Goal: Task Accomplishment & Management: Complete application form

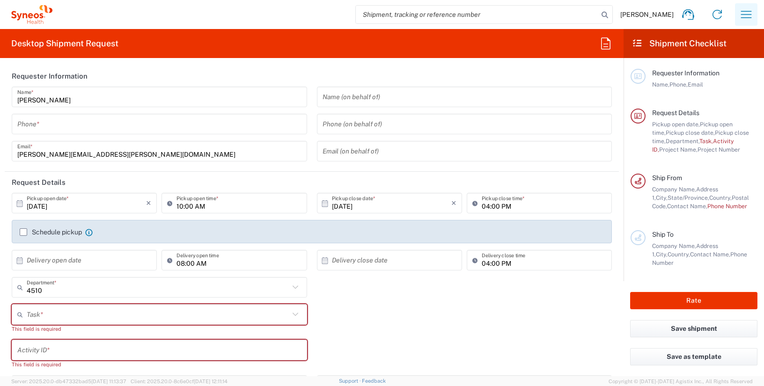
click at [751, 14] on icon "button" at bounding box center [746, 14] width 15 height 15
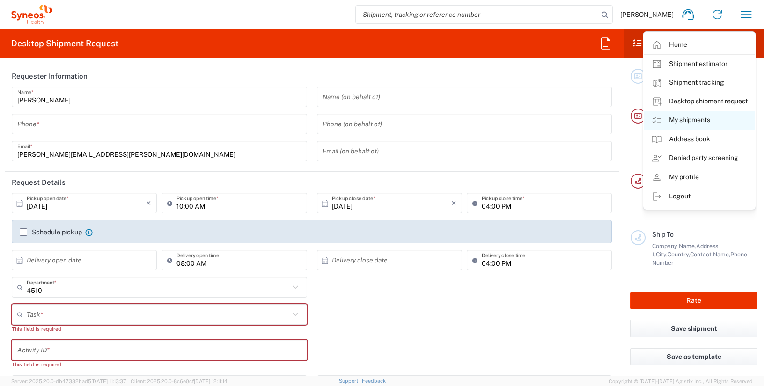
click at [690, 119] on link "My shipments" at bounding box center [699, 120] width 111 height 19
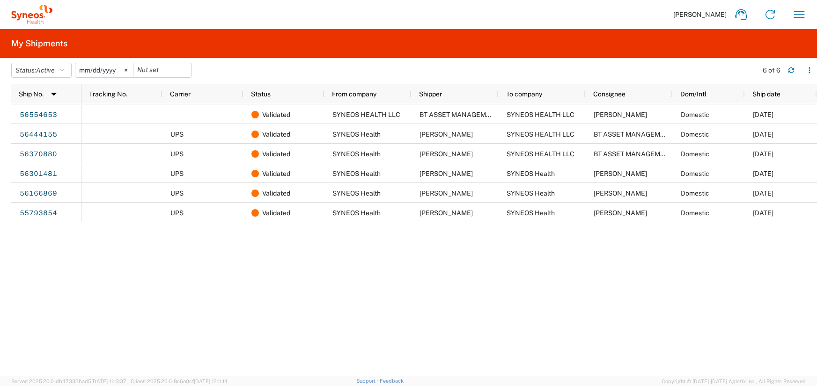
click at [129, 66] on svg-icon at bounding box center [126, 70] width 14 height 14
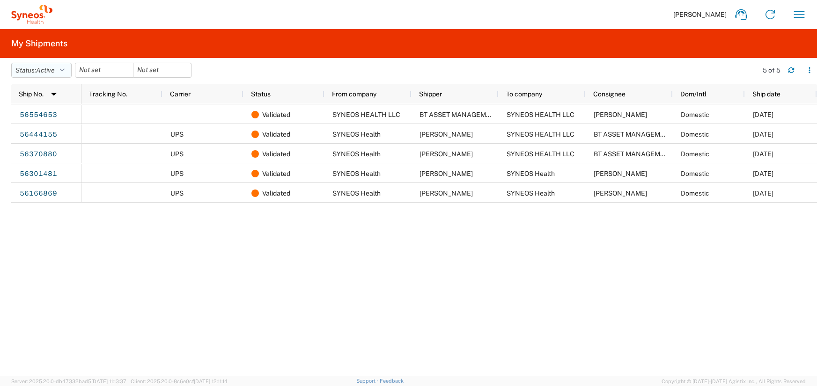
click at [65, 68] on icon "button" at bounding box center [62, 70] width 5 height 7
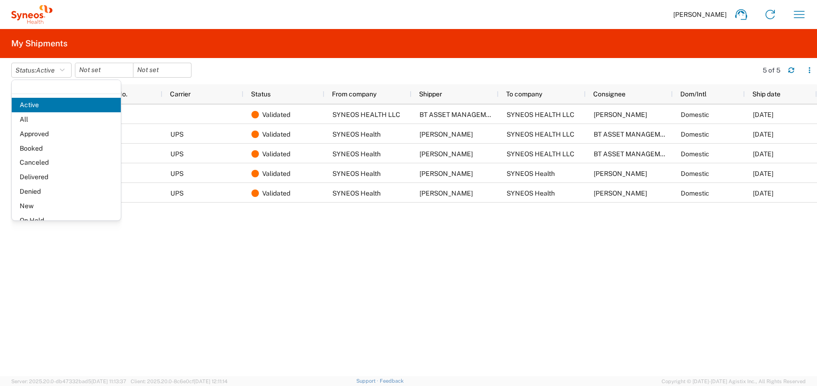
click at [51, 117] on span "All" at bounding box center [66, 119] width 109 height 15
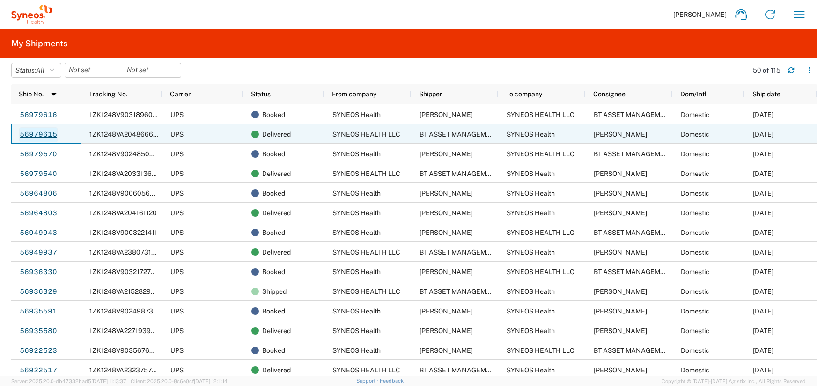
click at [35, 133] on link "56979615" at bounding box center [38, 134] width 38 height 15
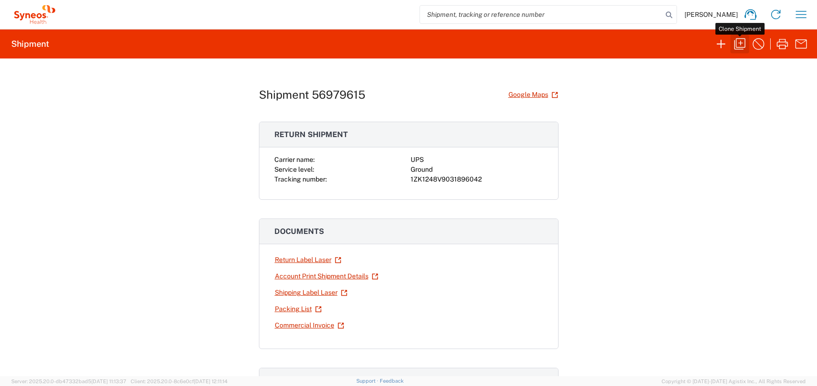
click at [741, 44] on icon "button" at bounding box center [739, 43] width 11 height 11
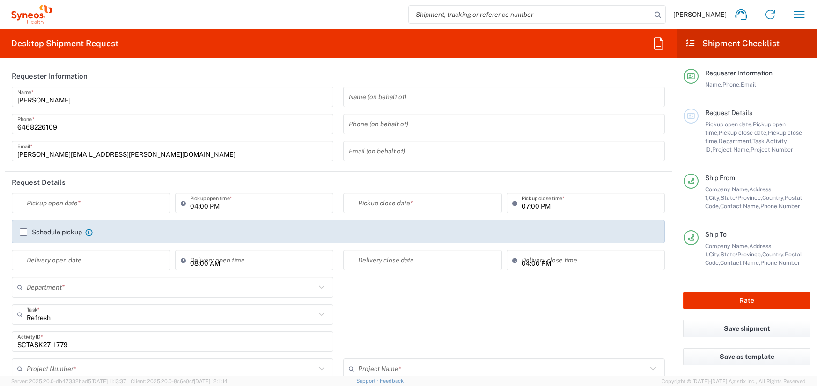
type input "Customer Ref"
type input "[GEOGRAPHIC_DATA]"
type input "Business (General)"
type input "[US_STATE]"
type input "Large Box"
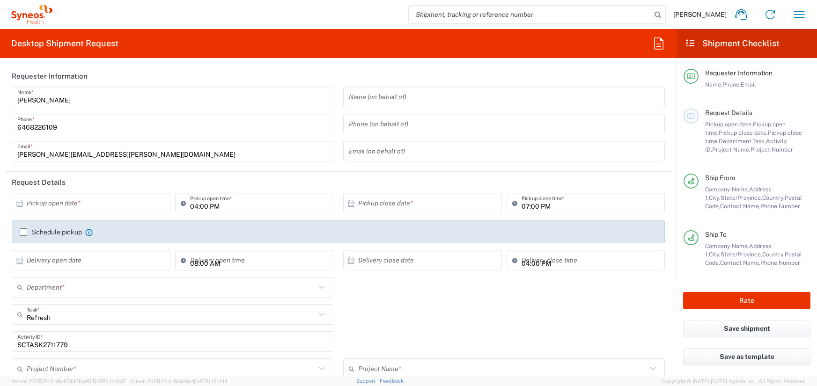
type input "[US_STATE]"
type input "4510 DEPARTMENTAL EXPENSE"
type input "USD"
type input "Ground"
type input "4510 DEPARTMENTAL EXPENSE"
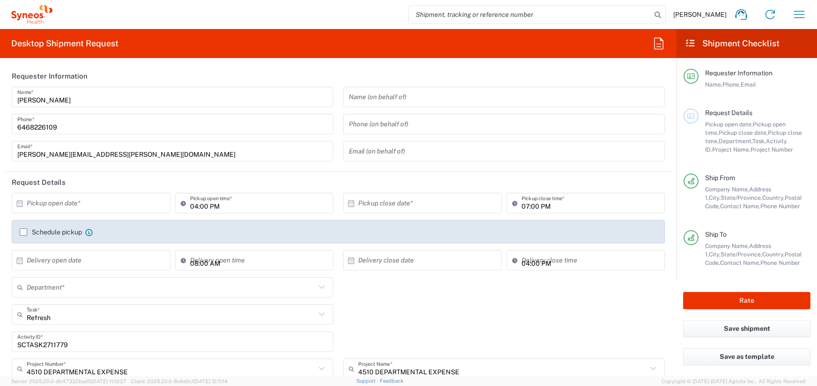
type input "4510"
type input "SYNEOS HEALTH LLC [GEOGRAPHIC_DATA] [GEOGRAPHIC_DATA]"
click at [60, 205] on input "text" at bounding box center [93, 203] width 133 height 16
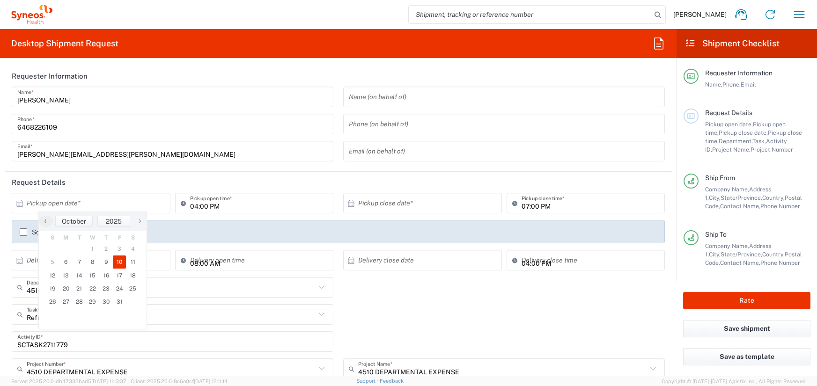
click at [120, 264] on span "10" at bounding box center [120, 262] width 14 height 13
type input "10/10/2025"
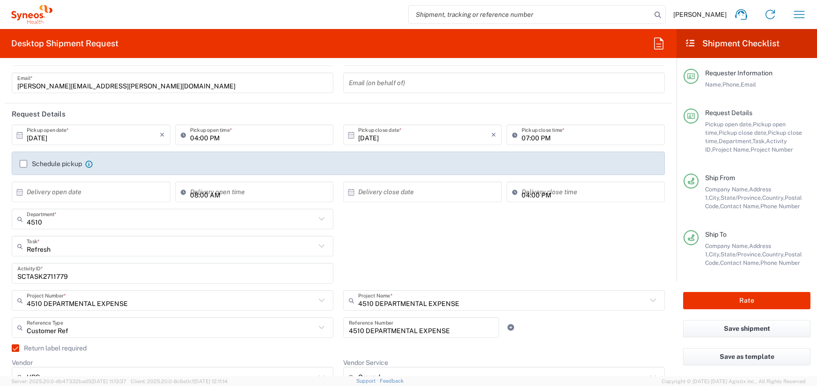
scroll to position [94, 0]
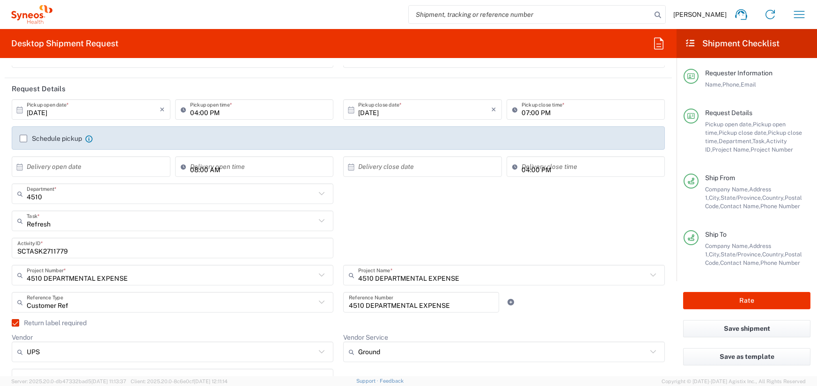
click at [320, 217] on icon at bounding box center [322, 221] width 12 height 12
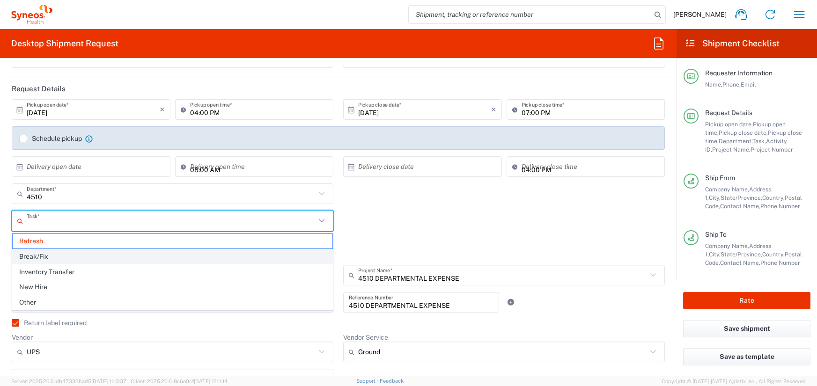
click at [139, 255] on span "Break/Fix" at bounding box center [173, 257] width 320 height 15
type input "Break/Fix"
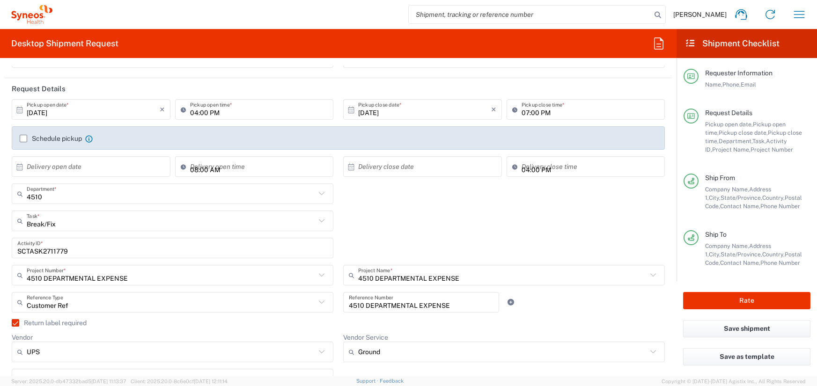
click at [59, 253] on input "SCTASK2711779" at bounding box center [172, 248] width 310 height 16
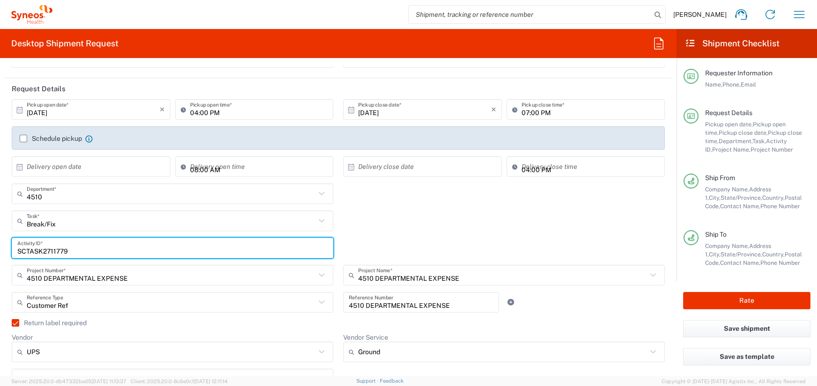
paste input "INC266026"
type input "INC2660269"
click at [341, 250] on div "INC2660269 Activity ID *" at bounding box center [338, 251] width 663 height 27
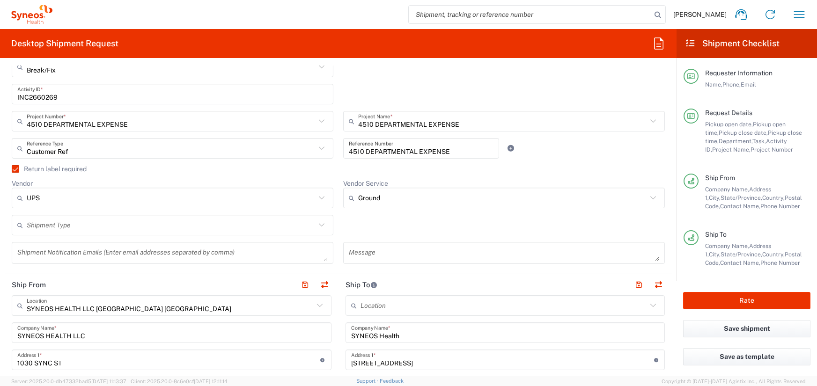
scroll to position [294, 0]
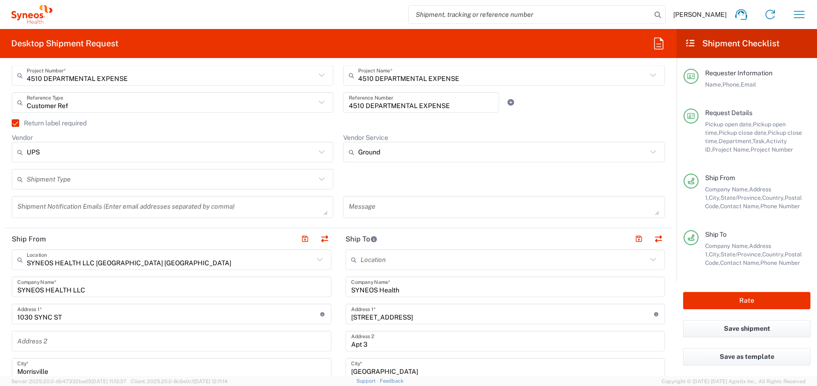
click at [16, 121] on label "Return label required" at bounding box center [49, 122] width 75 height 7
click at [11, 123] on input "Return label required" at bounding box center [11, 123] width 0 height 0
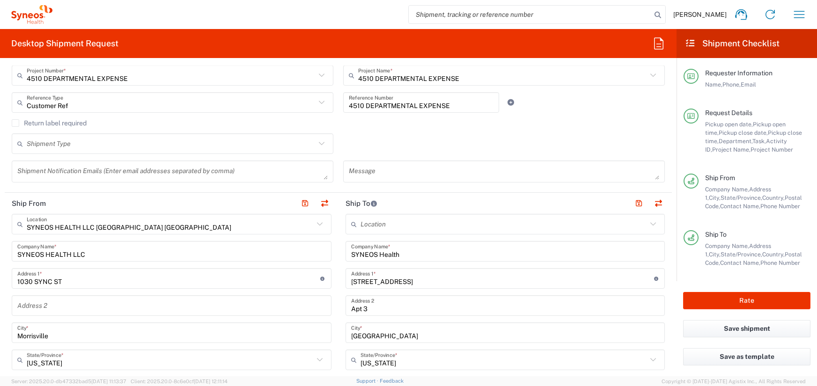
click at [15, 123] on label "Return label required" at bounding box center [49, 122] width 75 height 7
click at [15, 123] on input "Return label required" at bounding box center [15, 123] width 0 height 0
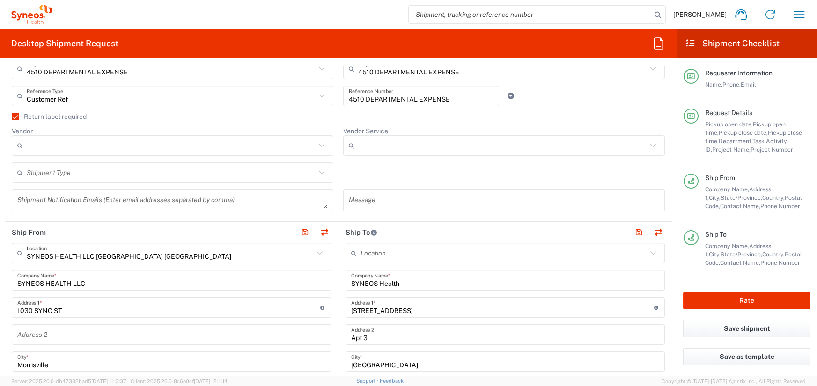
click at [323, 144] on icon at bounding box center [322, 145] width 6 height 3
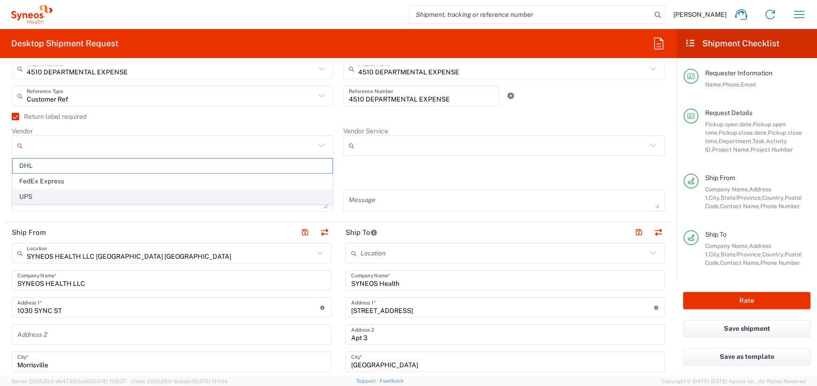
click at [276, 195] on span "UPS" at bounding box center [173, 197] width 320 height 15
type input "UPS"
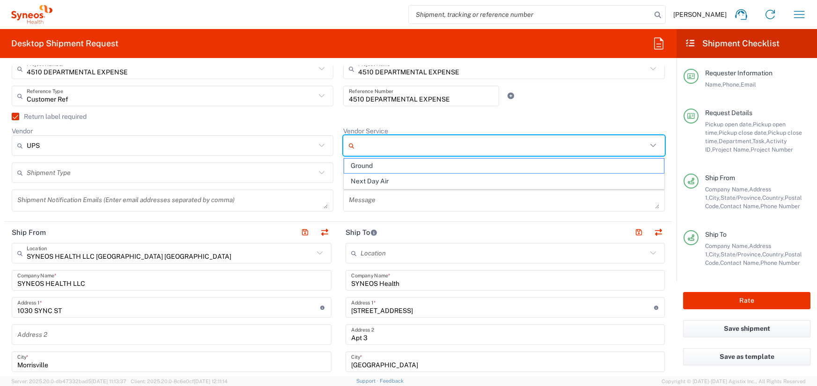
click at [386, 147] on input "Vendor Service" at bounding box center [502, 145] width 289 height 15
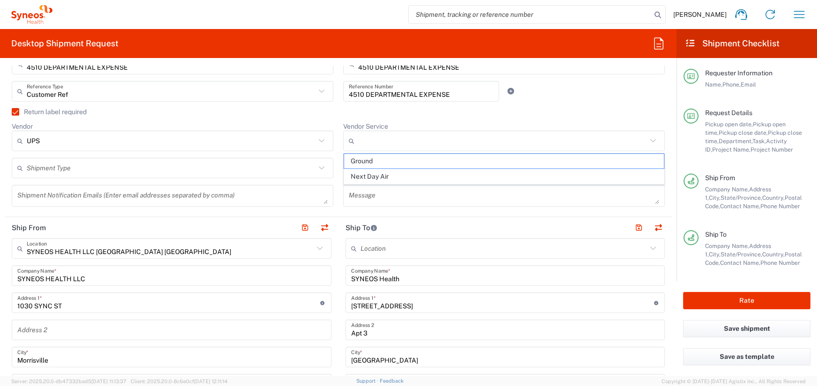
click at [385, 159] on span "Ground" at bounding box center [504, 161] width 320 height 15
type input "Ground"
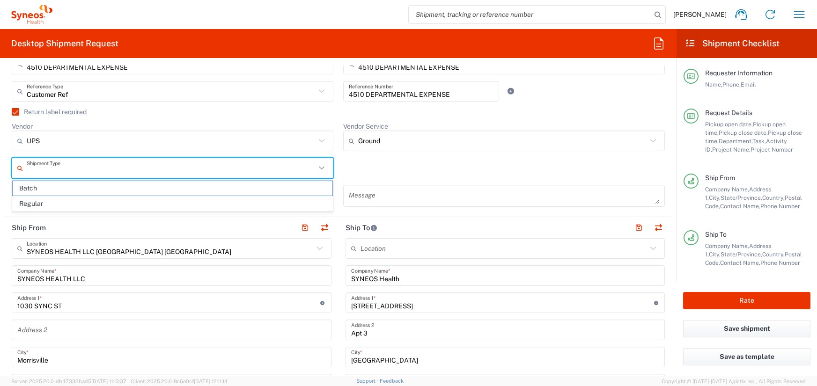
click at [117, 172] on input "text" at bounding box center [171, 168] width 289 height 16
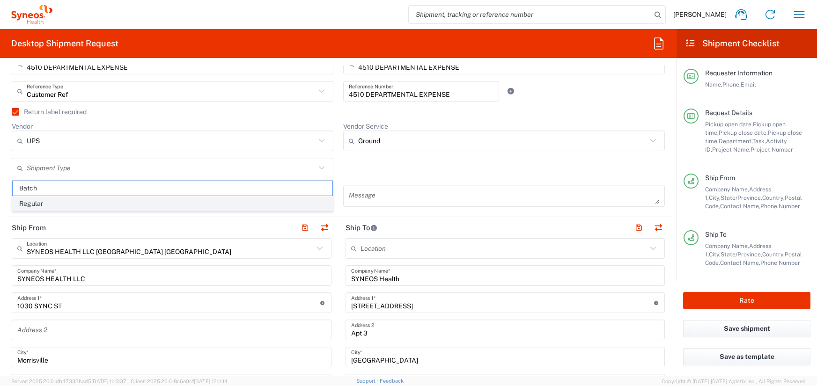
click at [103, 203] on span "Regular" at bounding box center [173, 204] width 320 height 15
type input "Regular"
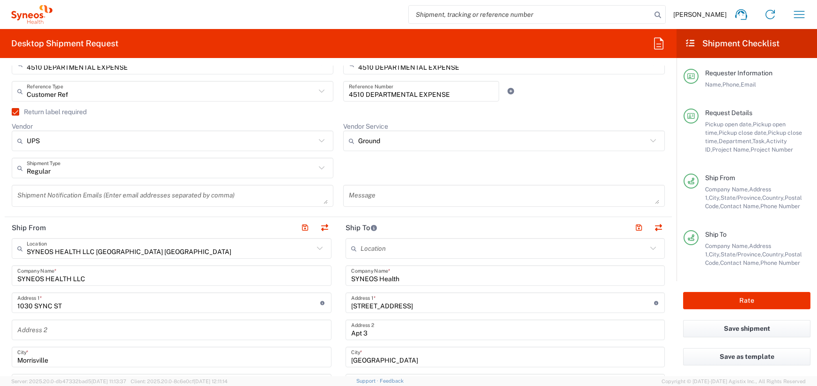
click at [338, 185] on div "Message" at bounding box center [503, 199] width 331 height 29
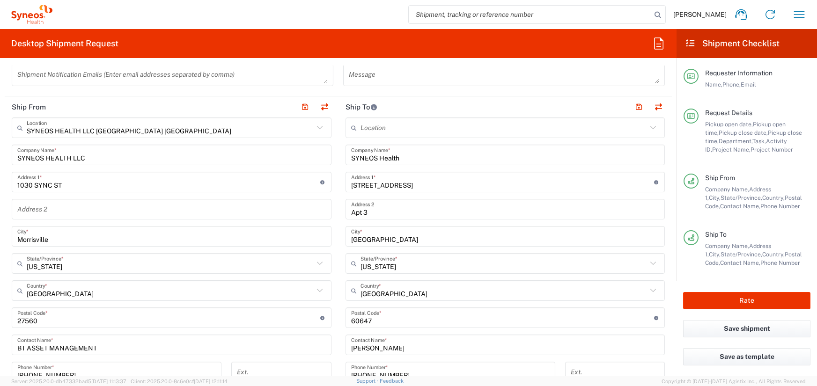
scroll to position [440, 0]
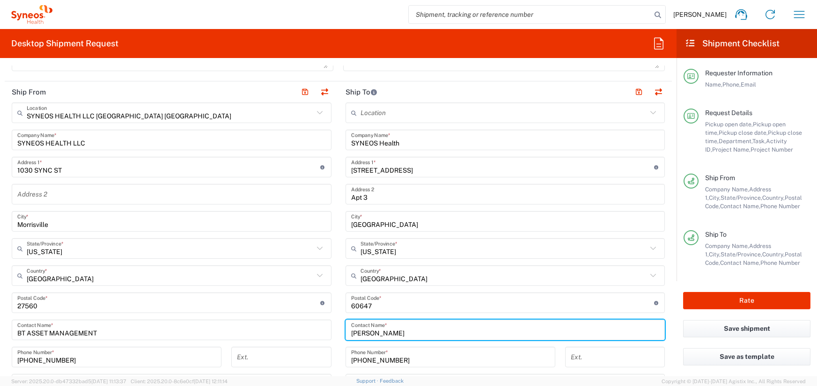
drag, startPoint x: 398, startPoint y: 335, endPoint x: 338, endPoint y: 336, distance: 60.4
click at [338, 336] on main "Location Addison Whitney LLC-Morrisvile NC US Barcelona-Syneos Health BioSector…" at bounding box center [505, 299] width 334 height 393
paste input "Billie Jo Hughes"
type input "Billie Jo Hughes"
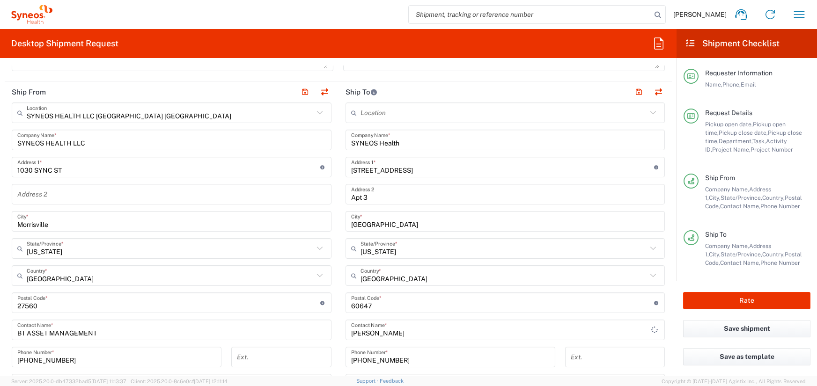
click at [338, 336] on agx-form-section "Ship To Location Addison Whitney LLC-Morrisvile NC US Barcelona-Syneos Health B…" at bounding box center [505, 290] width 334 height 418
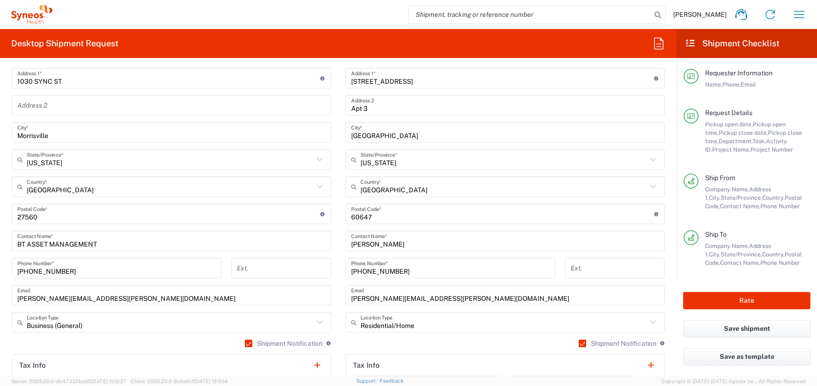
scroll to position [540, 0]
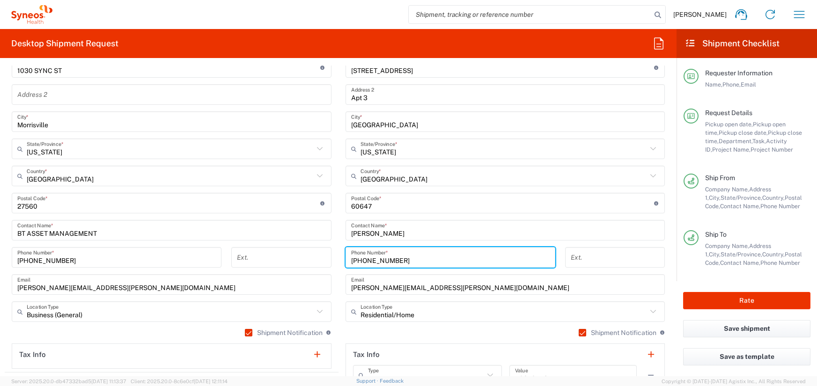
drag, startPoint x: 398, startPoint y: 259, endPoint x: 346, endPoint y: 260, distance: 52.4
click at [346, 260] on div "617-910-8799 Phone Number *" at bounding box center [450, 257] width 210 height 21
paste input "319-559-7447"
type input "319-559-7447"
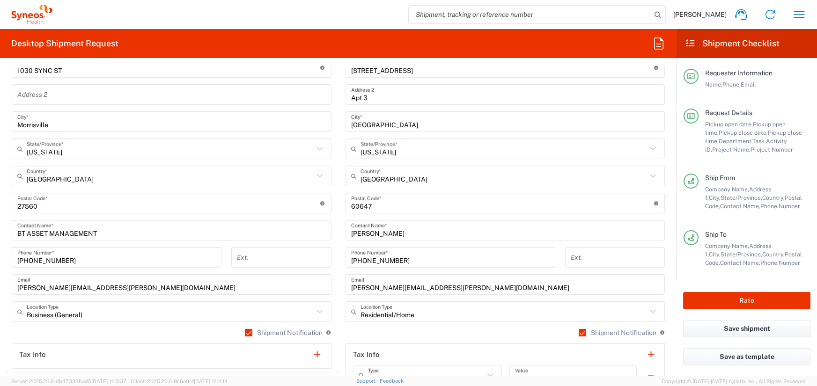
click at [341, 263] on div "319-559-7447 Phone Number *" at bounding box center [450, 260] width 220 height 27
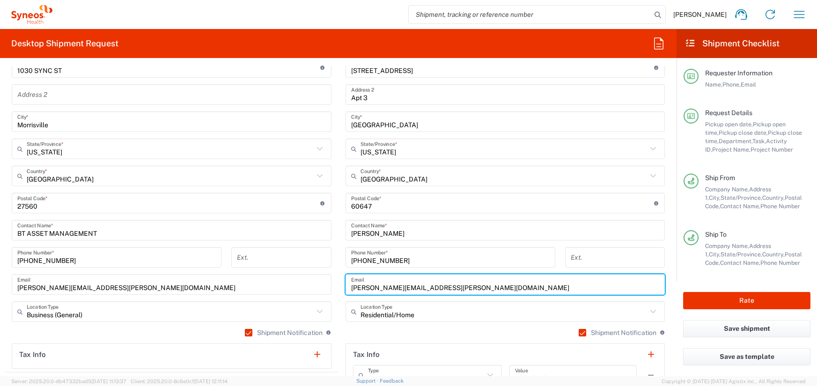
drag, startPoint x: 352, startPoint y: 288, endPoint x: 485, endPoint y: 284, distance: 133.5
click at [485, 284] on input "daniel.cutright@syneoshealth.com" at bounding box center [505, 285] width 308 height 16
paste input "billiejo.hughes"
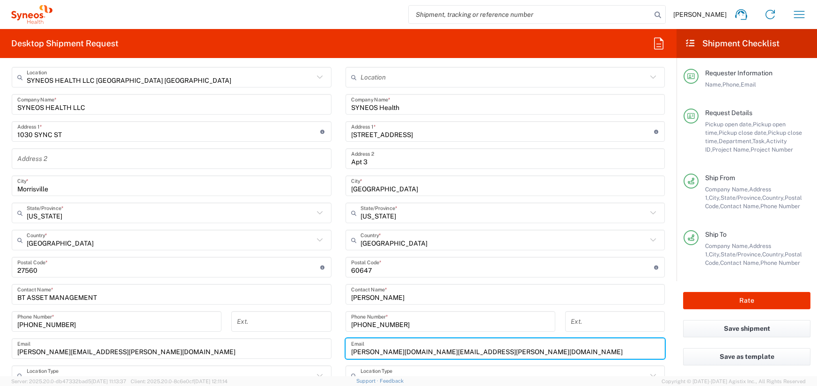
scroll to position [475, 0]
type input "billiejo.hughes@syneoshealth.com"
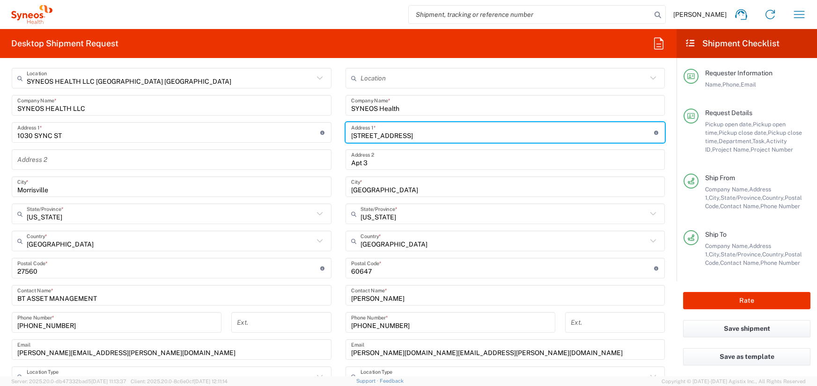
drag, startPoint x: 432, startPoint y: 135, endPoint x: 343, endPoint y: 133, distance: 89.0
click at [343, 133] on main "Location Addison Whitney LLC-Morrisvile NC US Barcelona-Syneos Health BioSector…" at bounding box center [505, 264] width 334 height 393
paste input "1402 Country Meadows Dri"
type input "1402 Country Meadows Drive"
click at [343, 142] on main "Location Addison Whitney LLC-Morrisvile NC US Barcelona-Syneos Health BioSector…" at bounding box center [505, 264] width 334 height 393
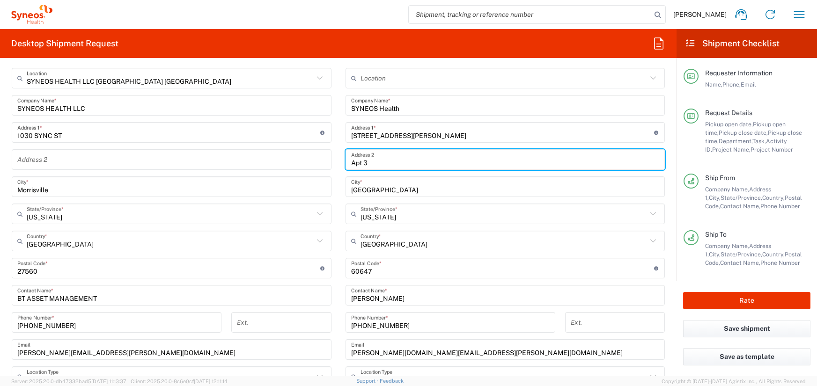
drag, startPoint x: 374, startPoint y: 164, endPoint x: 331, endPoint y: 161, distance: 43.6
click at [331, 161] on div "Ship From SYNEOS HEALTH LLC Morrisville NC Location SYNEOS HEALTH LLC Morrisvil…" at bounding box center [338, 256] width 667 height 418
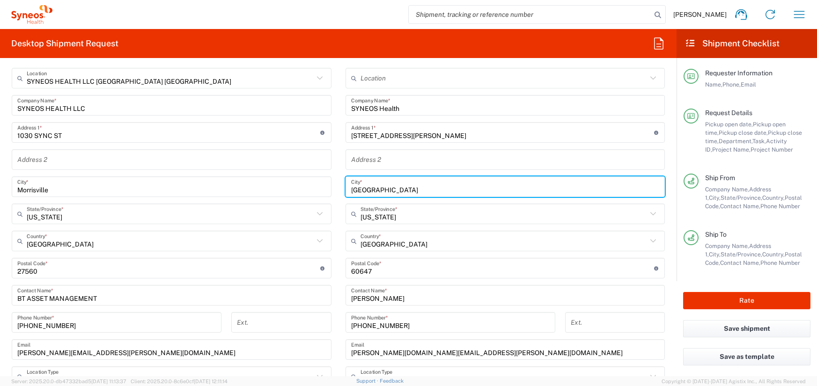
click at [389, 188] on input "Chicago" at bounding box center [505, 187] width 308 height 16
click at [373, 190] on input "Chicago" at bounding box center [505, 187] width 308 height 16
paste input "Waverly"
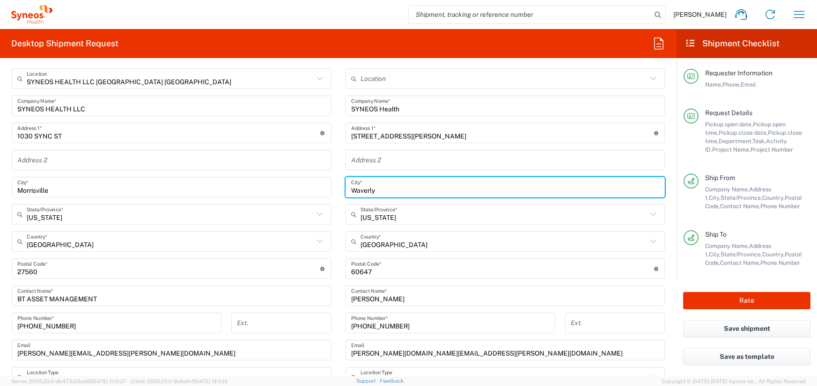
type input "Waverly"
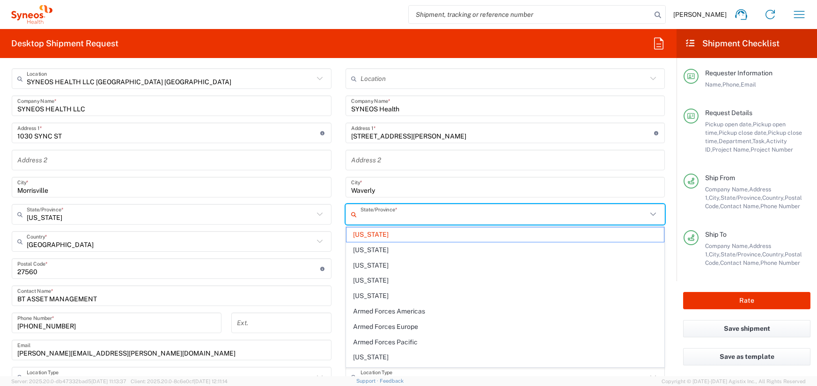
click at [538, 215] on input "text" at bounding box center [503, 214] width 287 height 16
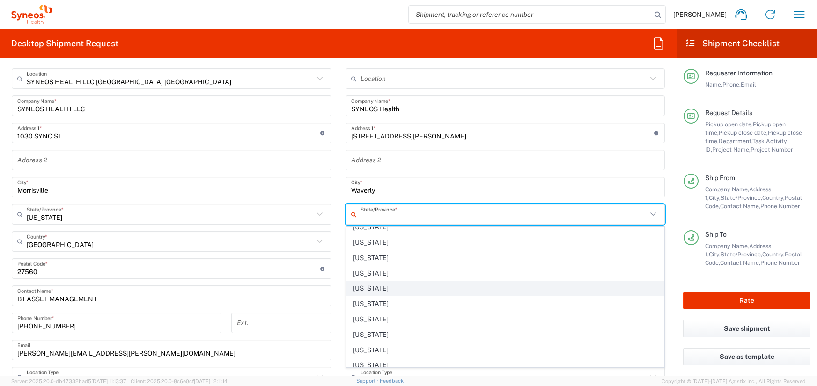
scroll to position [213, 0]
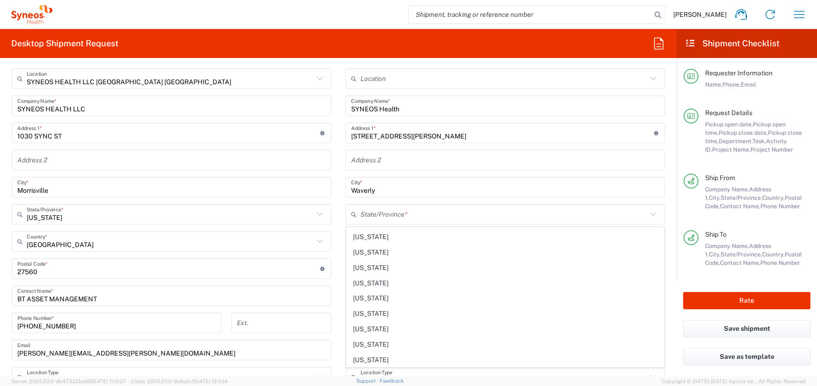
click at [479, 299] on span "[US_STATE]" at bounding box center [505, 298] width 318 height 15
type input "[US_STATE]"
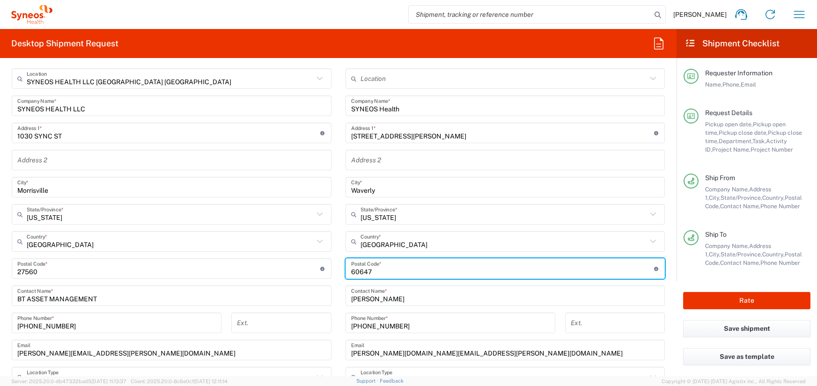
click at [374, 272] on input "undefined" at bounding box center [502, 269] width 303 height 16
drag, startPoint x: 374, startPoint y: 272, endPoint x: 351, endPoint y: 272, distance: 23.0
click at [352, 272] on input "undefined" at bounding box center [502, 269] width 303 height 16
type input "50677"
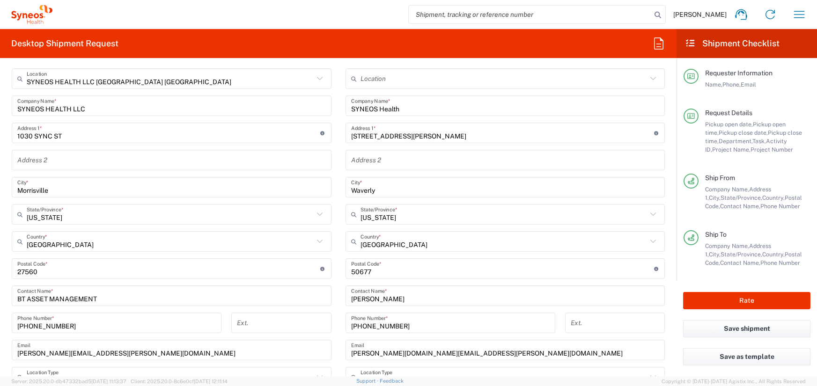
click at [343, 260] on main "Location Addison Whitney LLC-Morrisvile NC US Barcelona-Syneos Health BioSector…" at bounding box center [505, 264] width 334 height 393
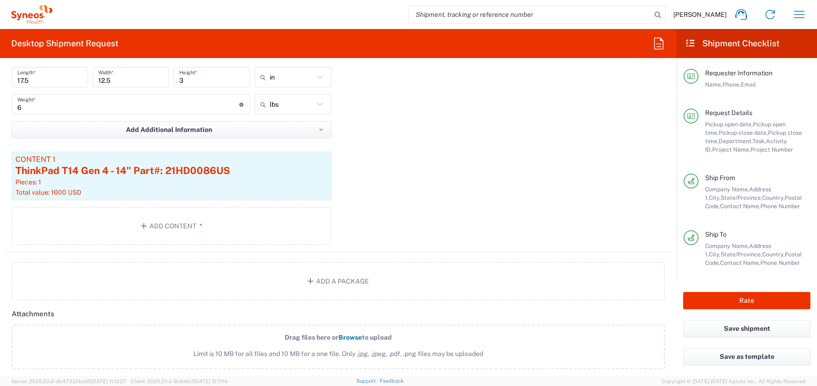
scroll to position [999, 0]
click at [185, 186] on article "Content 1 ThinkPad T14 Gen 4 - 14" Part#: 21HD0086US Pieces: 1 Total value: 160…" at bounding box center [172, 175] width 320 height 49
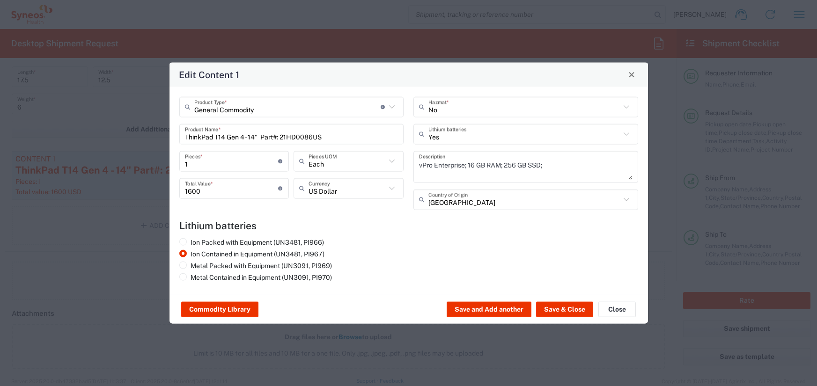
click at [341, 139] on input "ThinkPad T14 Gen 4 - 14" Part#: 21HD0086US" at bounding box center [291, 134] width 213 height 16
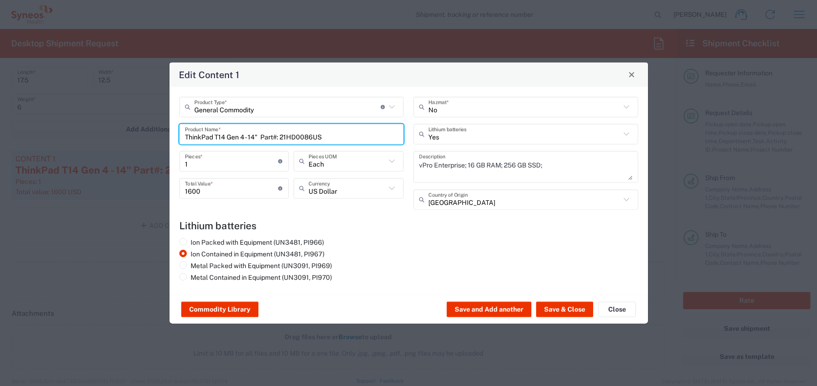
click at [341, 139] on input "ThinkPad T14 Gen 4 - 14" Part#: 21HD0086US" at bounding box center [291, 134] width 213 height 16
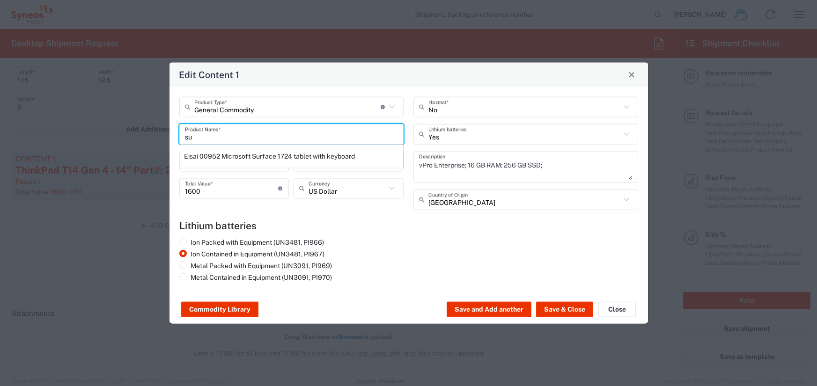
type input "s"
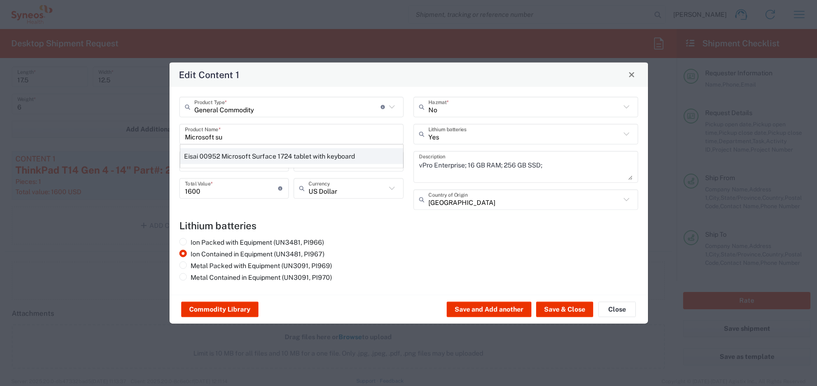
click at [336, 151] on div "Eisai 00952 Microsoft Surface 1724 tablet with keyboard" at bounding box center [291, 156] width 223 height 16
type input "Eisai 00952 Microsoft Surface 1724 tablet with keyboard"
type input "400"
type input "No"
type textarea "Eisai 00952 Microsoft Surface 1724 tablet with keyboard"
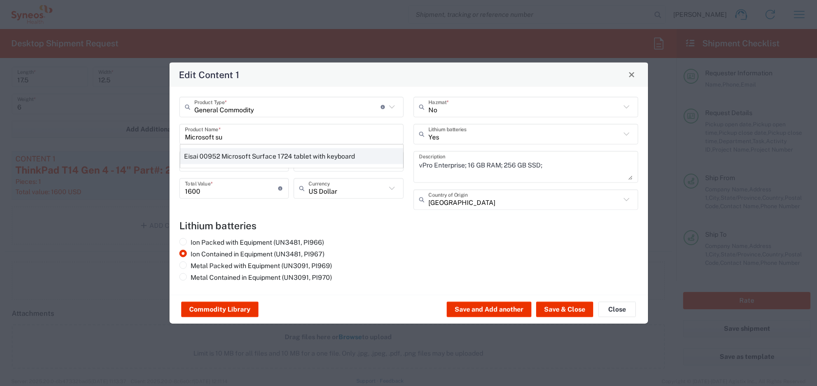
type input "[GEOGRAPHIC_DATA]"
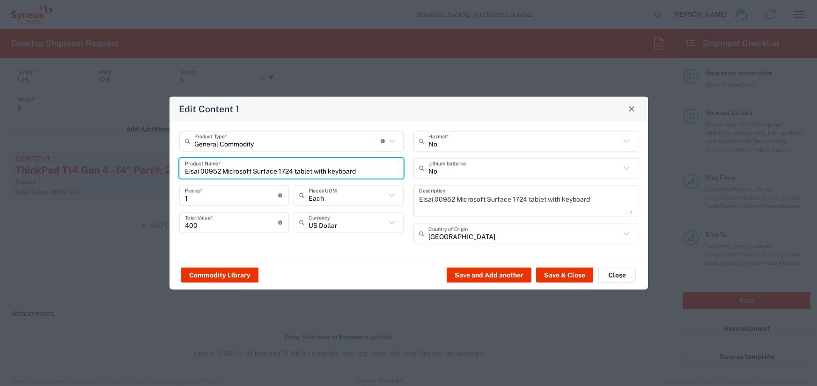
drag, startPoint x: 364, startPoint y: 170, endPoint x: 177, endPoint y: 169, distance: 186.8
click at [177, 169] on div "General Commodity Product Type * Document: Paper document generated internally …" at bounding box center [291, 191] width 235 height 120
type input "s"
drag, startPoint x: 223, startPoint y: 169, endPoint x: 162, endPoint y: 170, distance: 61.3
click at [162, 170] on div "Edit Content 1 General Commodity Product Type * Document: Paper document genera…" at bounding box center [408, 193] width 817 height 386
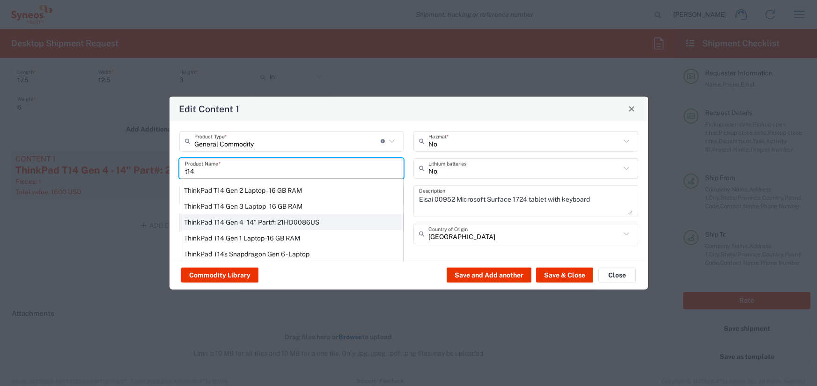
click at [250, 223] on div "ThinkPad T14 Gen 4 - 14" Part#: 21HD0086US" at bounding box center [291, 222] width 223 height 16
type input "ThinkPad T14 Gen 4 - 14" Part#: 21HD0086US"
type input "Yes"
type textarea "vPro Enterprise; 16 GB RAM; 256 GB SSD;"
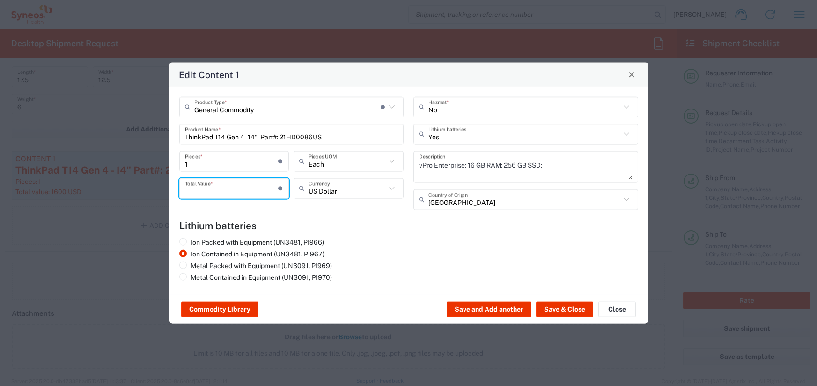
click at [217, 188] on input "number" at bounding box center [232, 188] width 94 height 16
type input "1200"
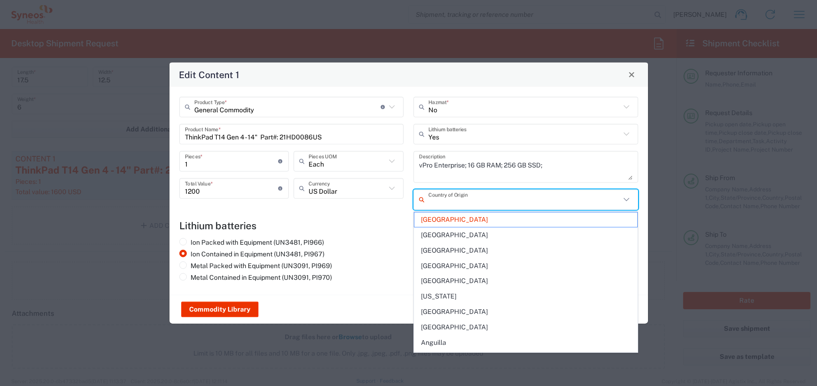
click at [470, 203] on input "text" at bounding box center [524, 199] width 192 height 16
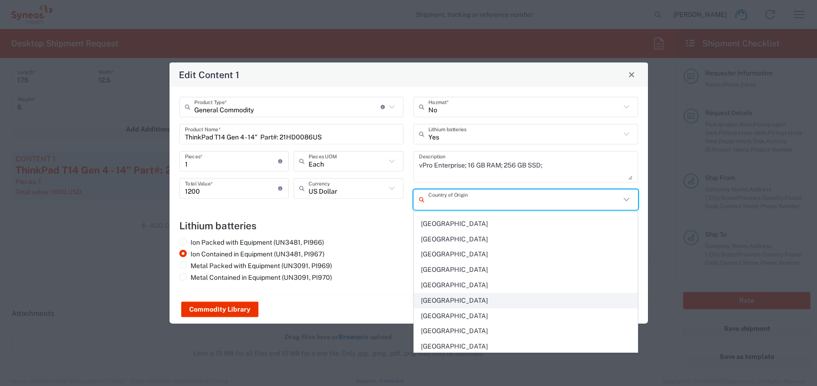
scroll to position [3557, 0]
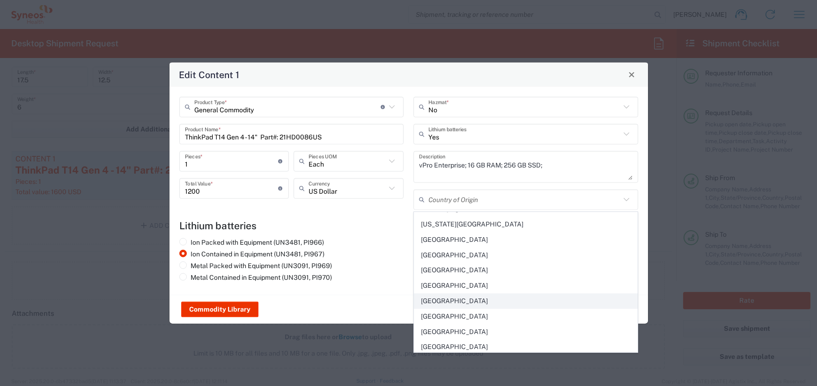
click at [467, 299] on span "[GEOGRAPHIC_DATA]" at bounding box center [525, 301] width 223 height 15
type input "[GEOGRAPHIC_DATA]"
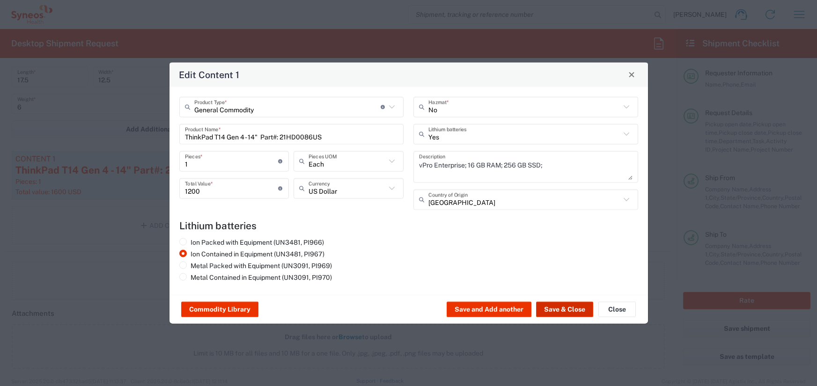
click at [557, 306] on button "Save & Close" at bounding box center [564, 309] width 57 height 15
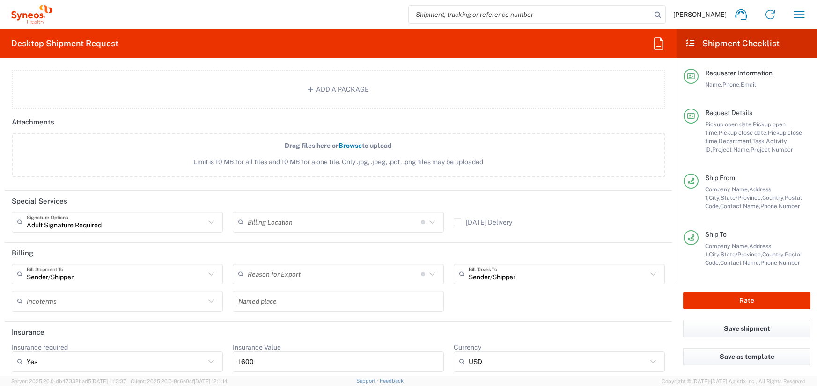
scroll to position [1197, 0]
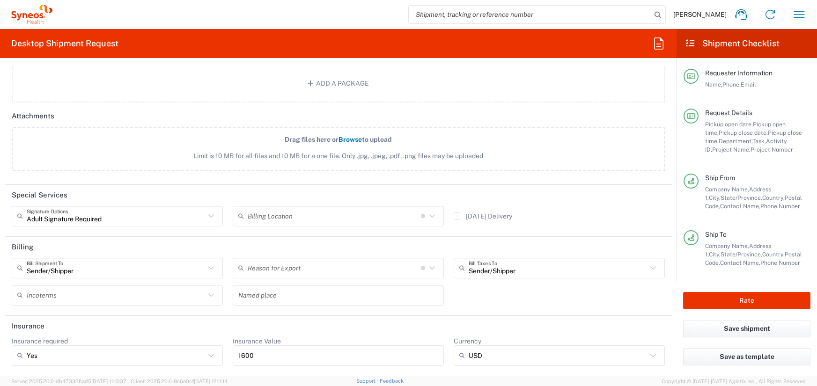
click at [245, 355] on input "1600" at bounding box center [338, 355] width 200 height 15
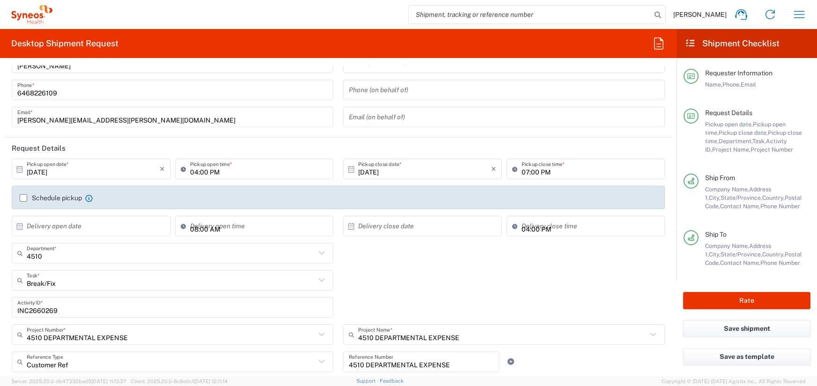
scroll to position [0, 0]
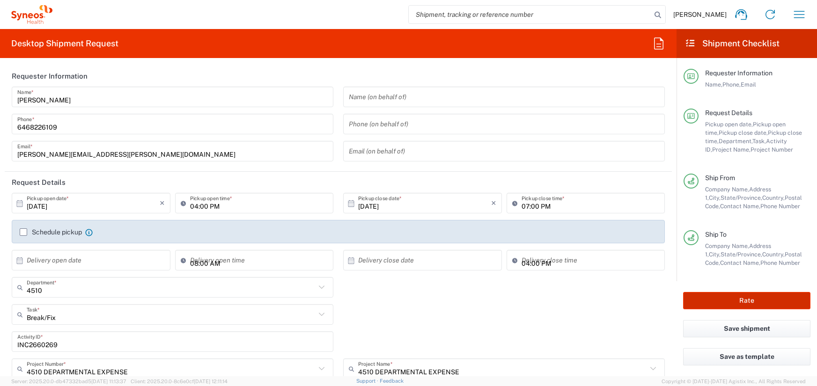
type input "1200"
click at [742, 301] on button "Rate" at bounding box center [746, 300] width 127 height 17
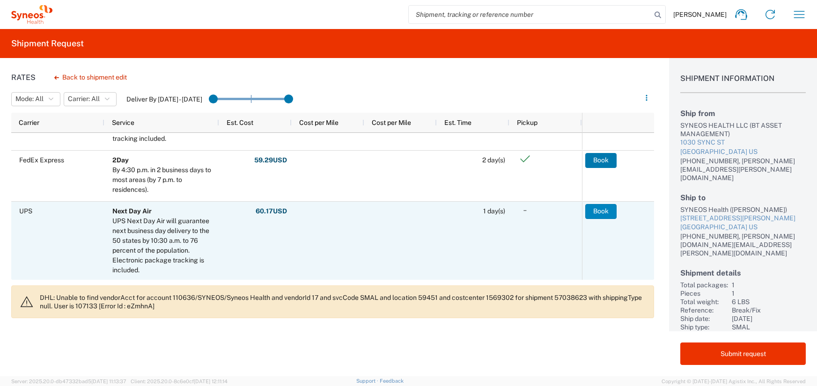
click at [601, 212] on button "Book" at bounding box center [600, 211] width 31 height 15
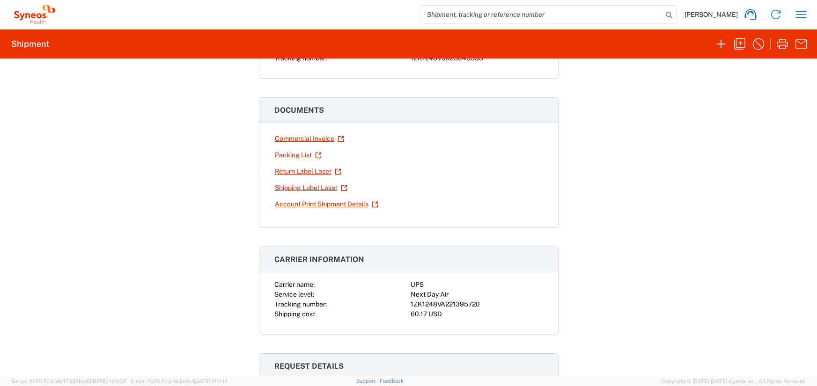
scroll to position [123, 0]
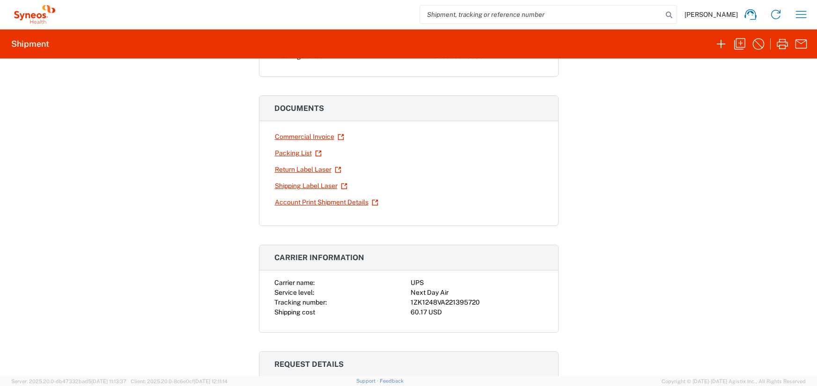
click at [462, 303] on div "1ZK1248VA221395720" at bounding box center [477, 303] width 132 height 10
copy div "1ZK1248VA221395720"
click at [297, 168] on link "Return Label Laser" at bounding box center [307, 170] width 67 height 16
click at [301, 186] on link "Shipping Label Laser" at bounding box center [310, 186] width 73 height 16
